Goal: Book appointment/travel/reservation

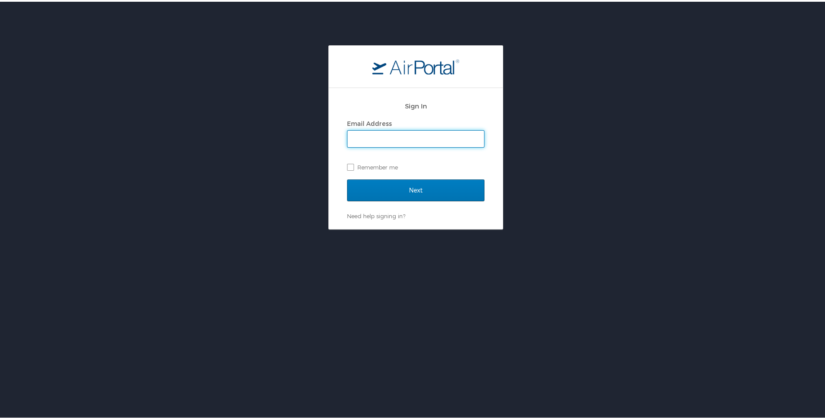
type input "michael.maggipinto@kodatech.com"
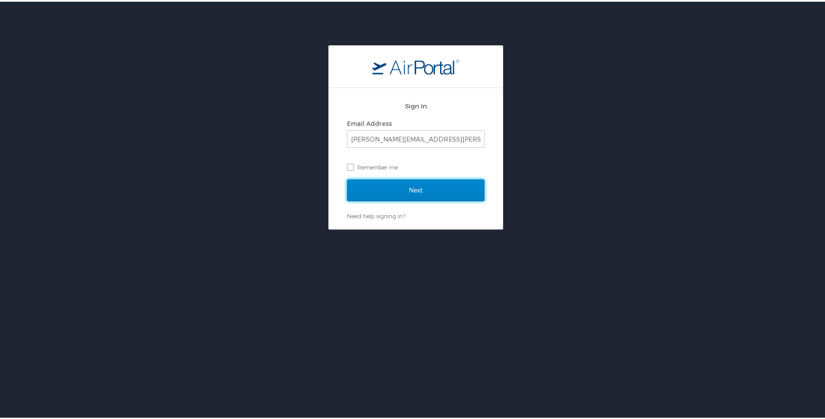
click at [406, 187] on input "Next" at bounding box center [415, 189] width 137 height 22
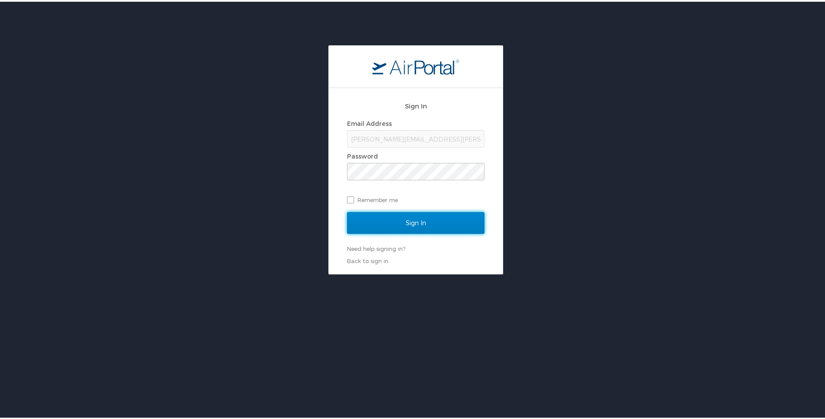
click at [408, 217] on input "Sign In" at bounding box center [415, 221] width 137 height 22
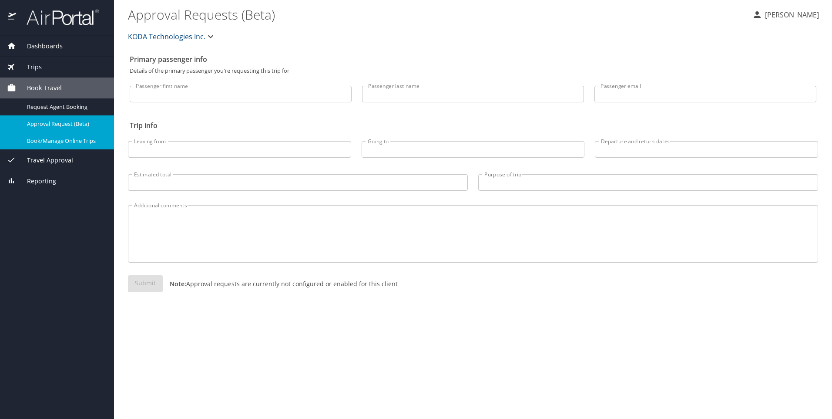
click at [73, 144] on span "Book/Manage Online Trips" at bounding box center [65, 141] width 77 height 8
